Goal: Transaction & Acquisition: Purchase product/service

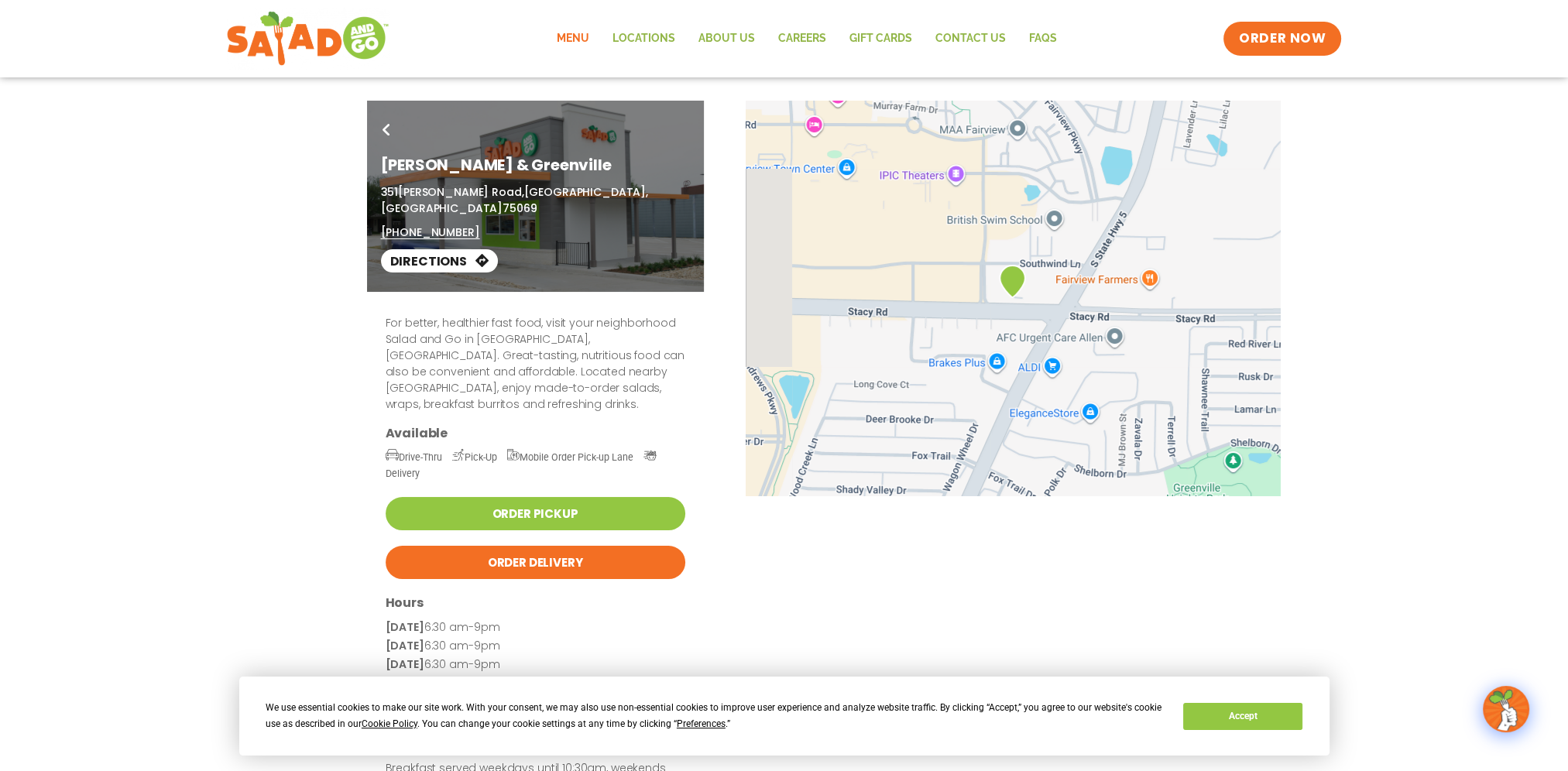
click at [591, 35] on link "Menu" at bounding box center [571, 39] width 56 height 35
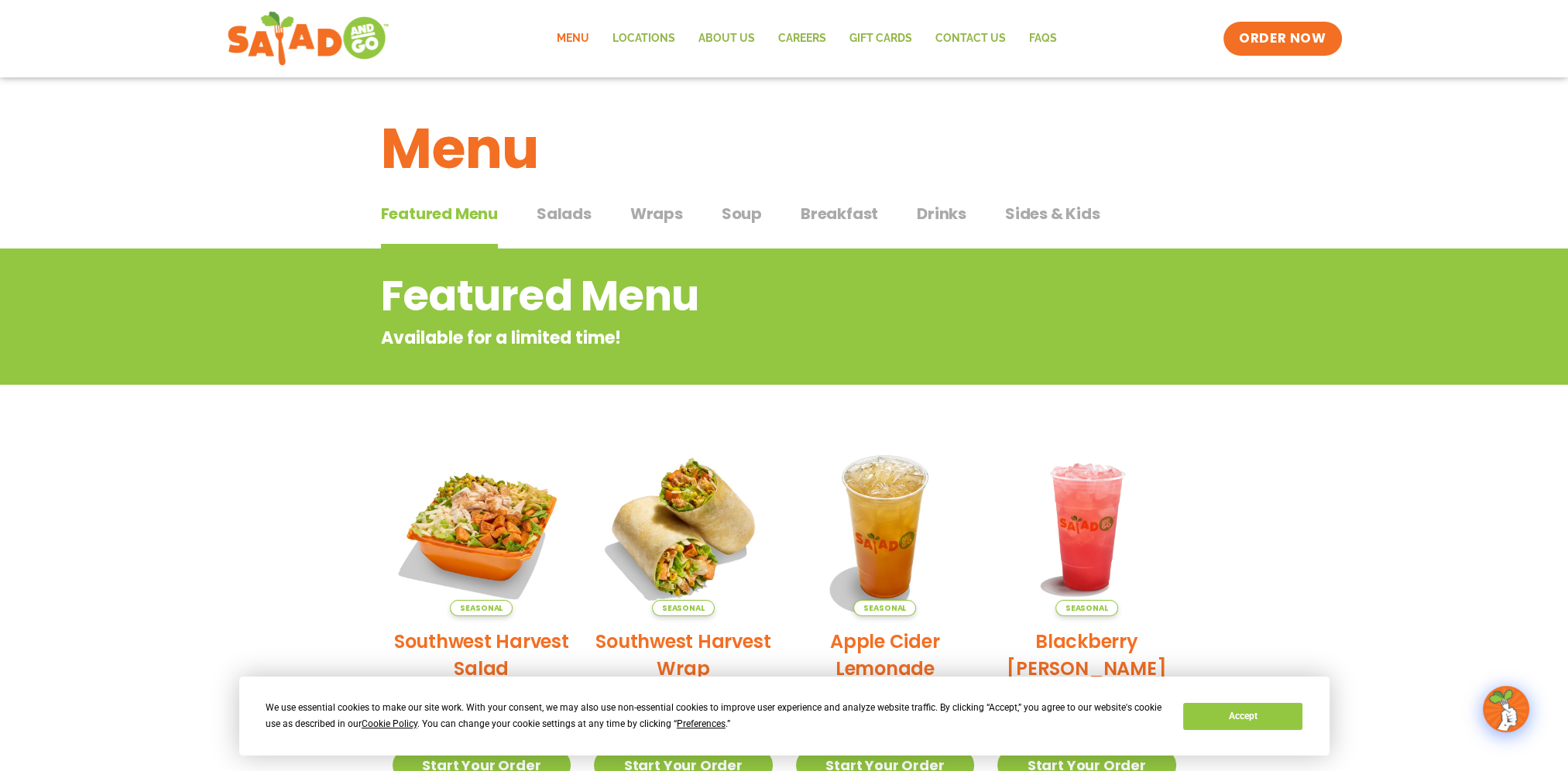
click at [574, 219] on span "Salads" at bounding box center [564, 213] width 55 height 23
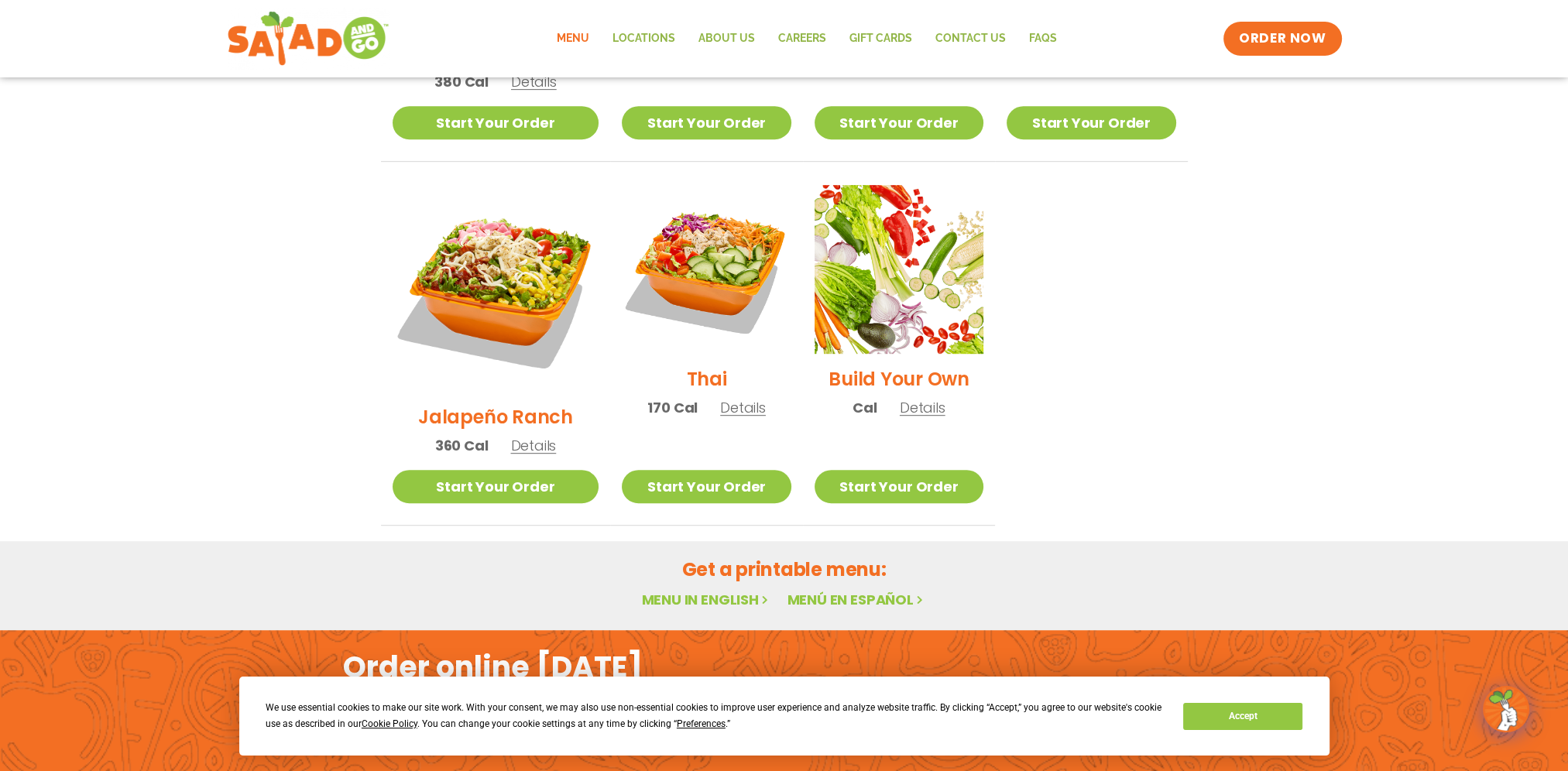
scroll to position [619, 0]
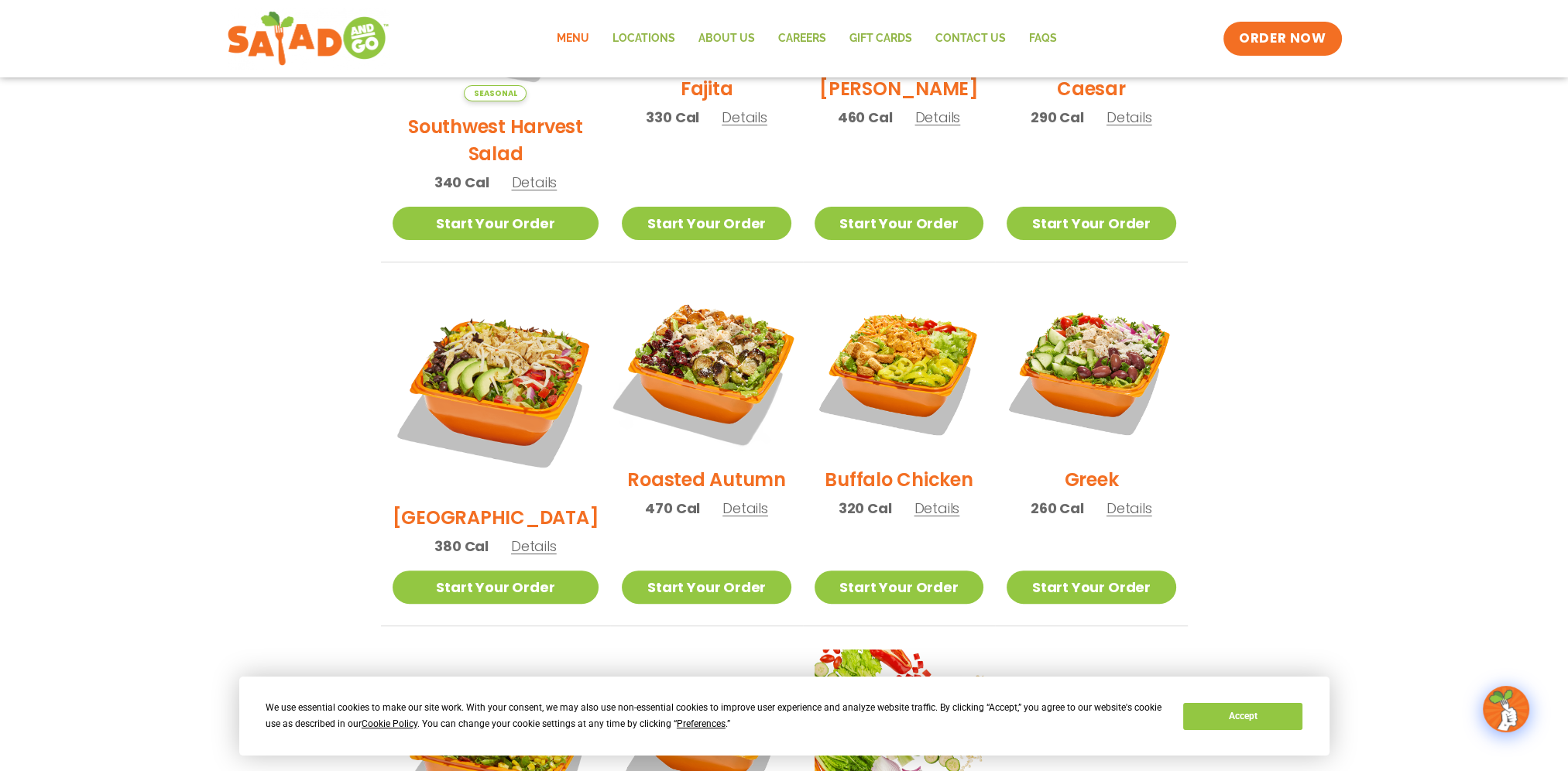
click at [706, 367] on img at bounding box center [706, 369] width 198 height 198
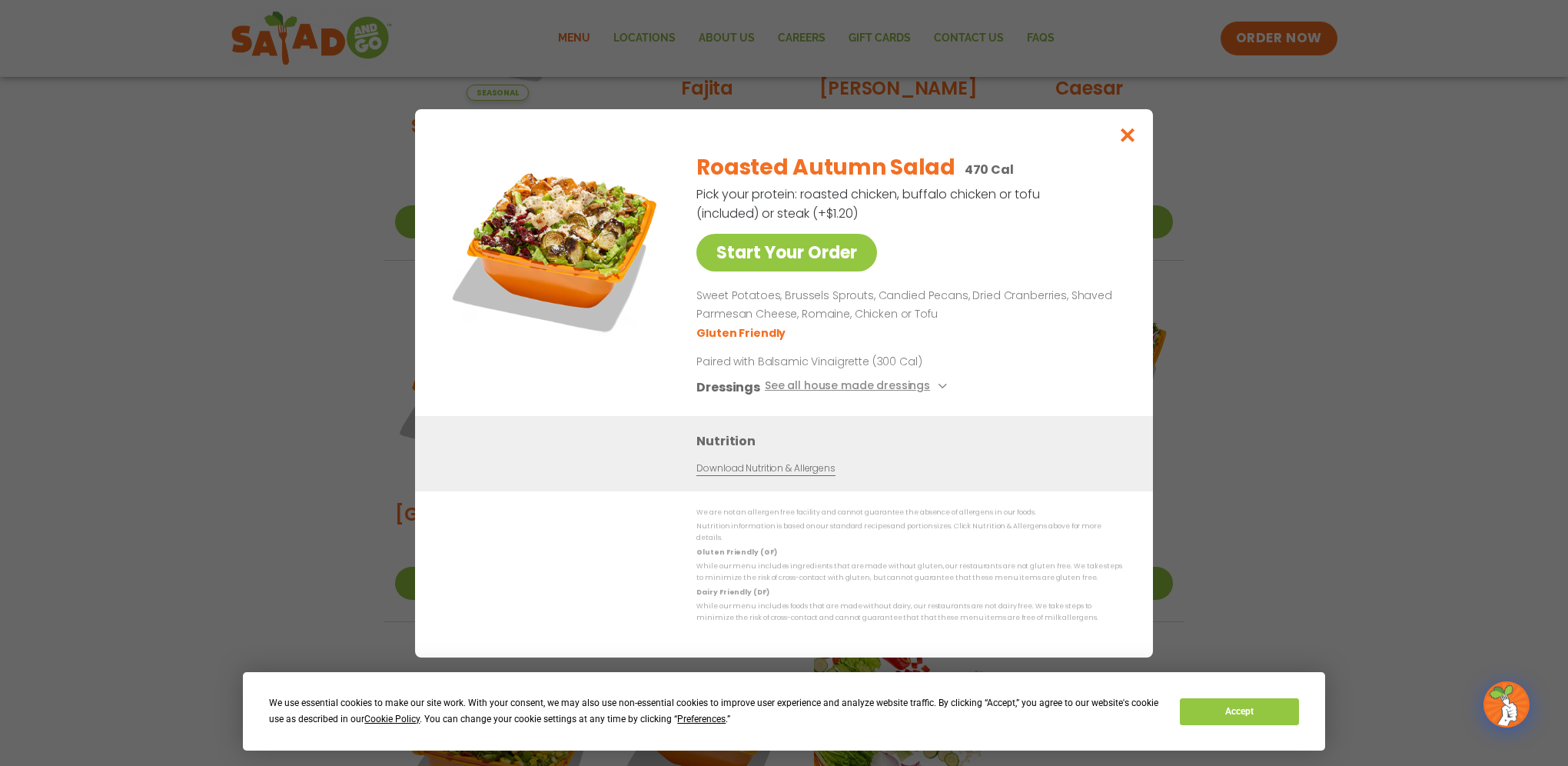
drag, startPoint x: 946, startPoint y: 323, endPoint x: 956, endPoint y: 396, distance: 73.7
click at [957, 396] on div "Roasted Autumn Salad 470 Cal Pick your protein: roasted chicken, buffalo chicke…" at bounding box center [906, 278] width 420 height 276
drag, startPoint x: 956, startPoint y: 396, endPoint x: 927, endPoint y: 390, distance: 29.6
click at [927, 390] on button "See all house made dressings" at bounding box center [858, 386] width 186 height 19
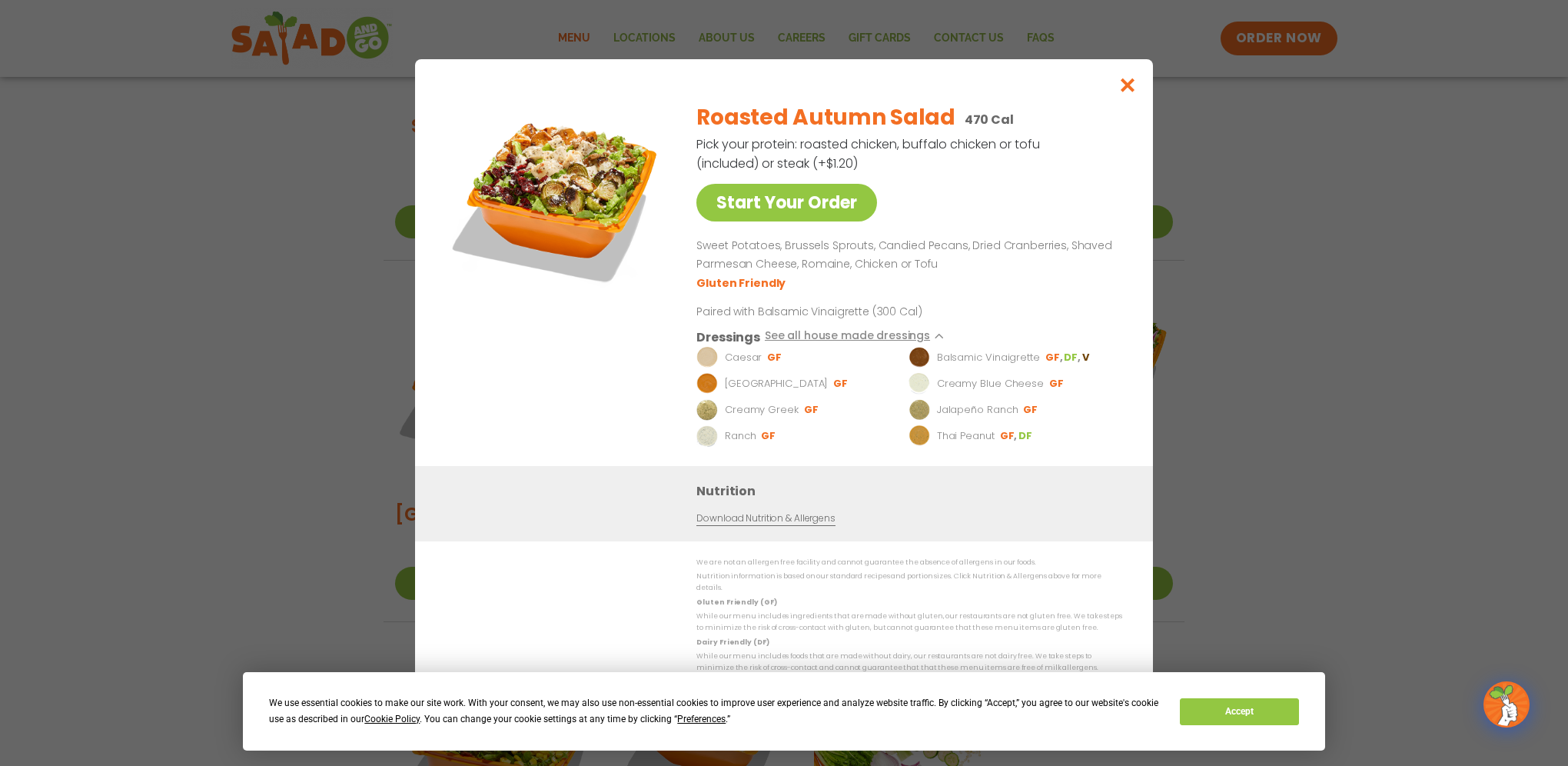
drag, startPoint x: 1095, startPoint y: 112, endPoint x: 1102, endPoint y: 102, distance: 12.2
click at [1102, 102] on div "Roasted Autumn Salad 470 Cal Pick your protein: roasted chicken, buffalo chicke…" at bounding box center [906, 278] width 420 height 376
click at [1118, 93] on button "Close modal" at bounding box center [1127, 85] width 50 height 52
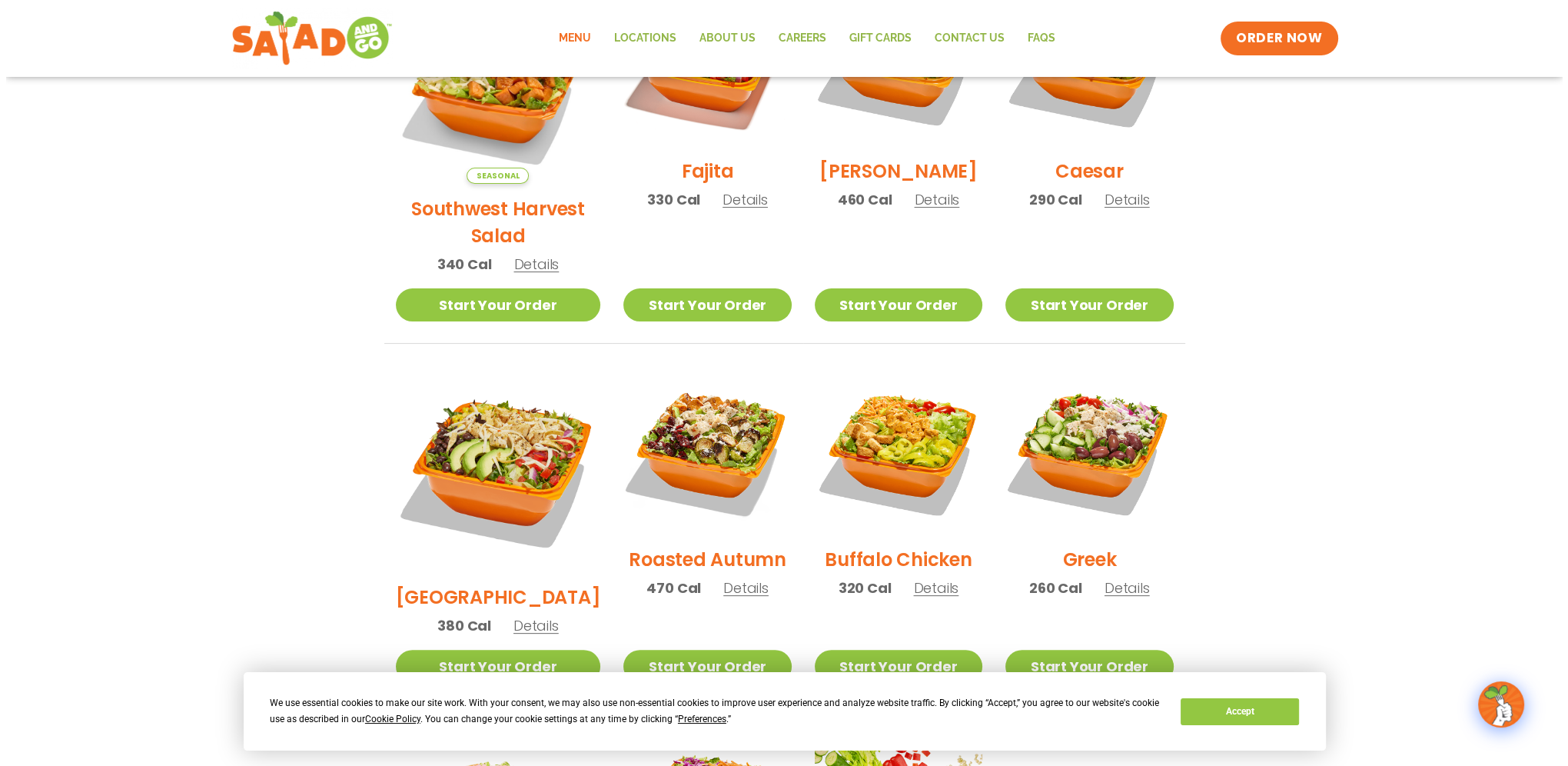
scroll to position [769, 0]
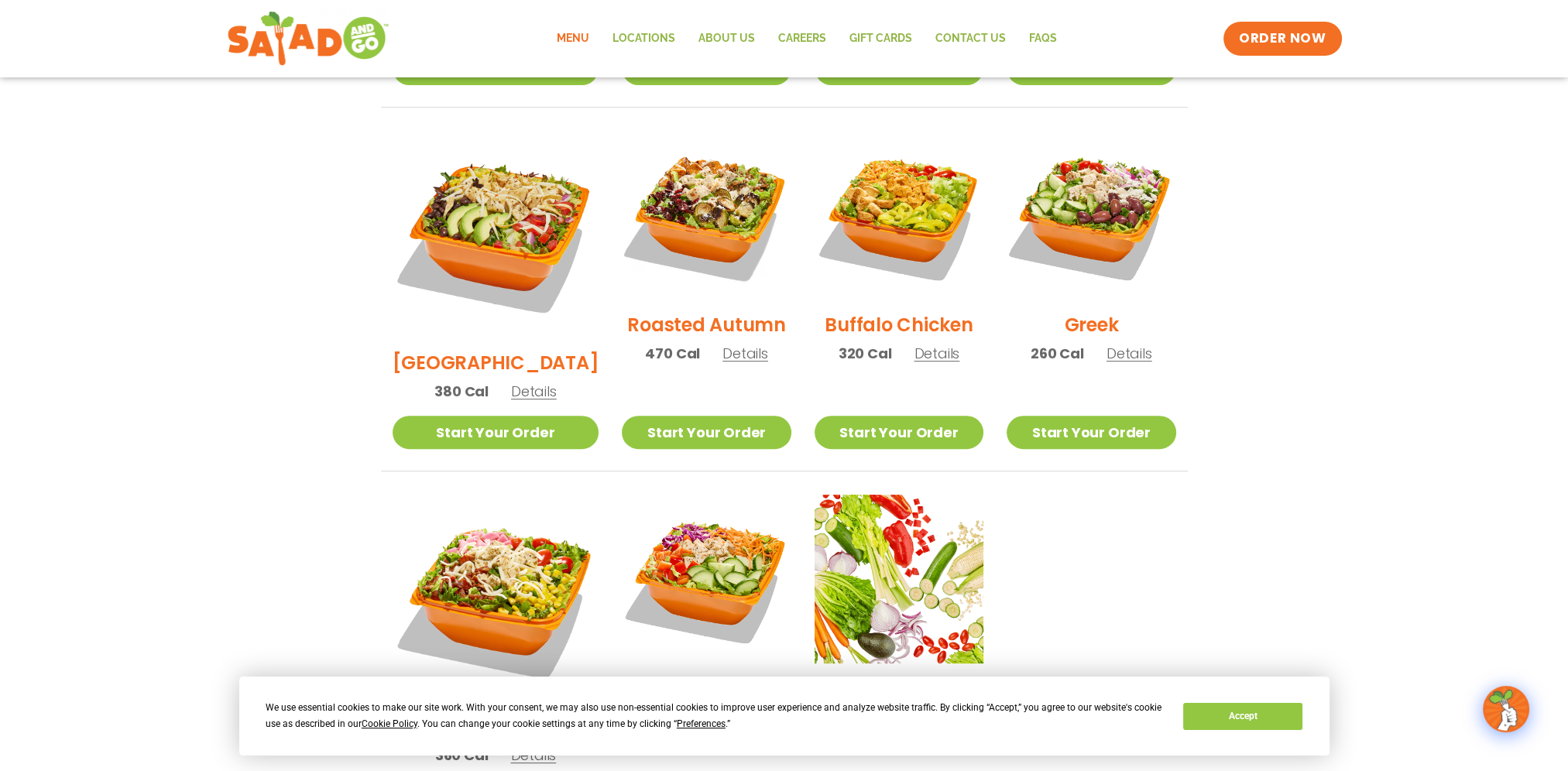
click at [725, 344] on span "Details" at bounding box center [745, 353] width 46 height 19
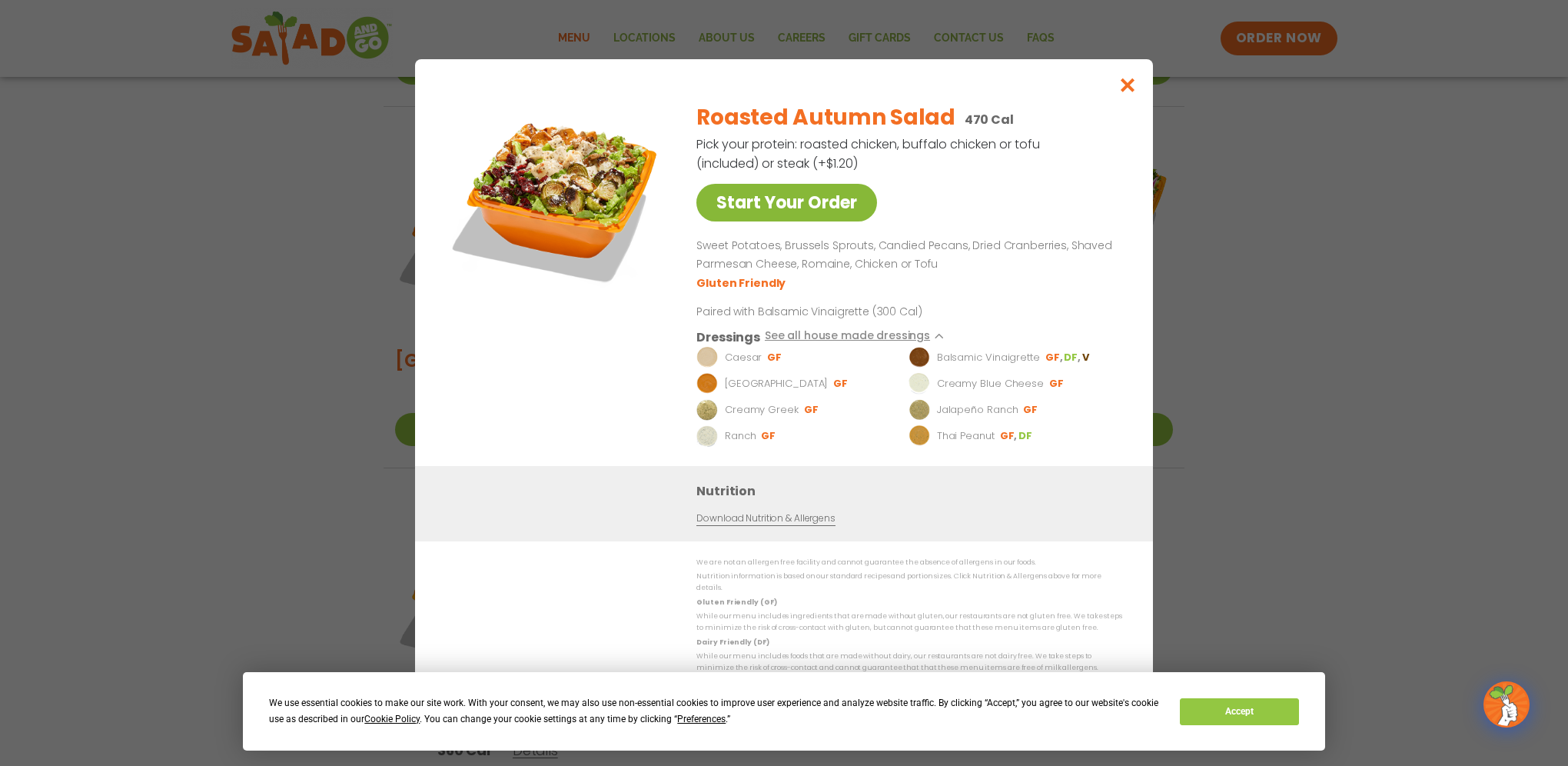
click at [754, 215] on link "Start Your Order" at bounding box center [787, 202] width 180 height 38
